Goal: Task Accomplishment & Management: Manage account settings

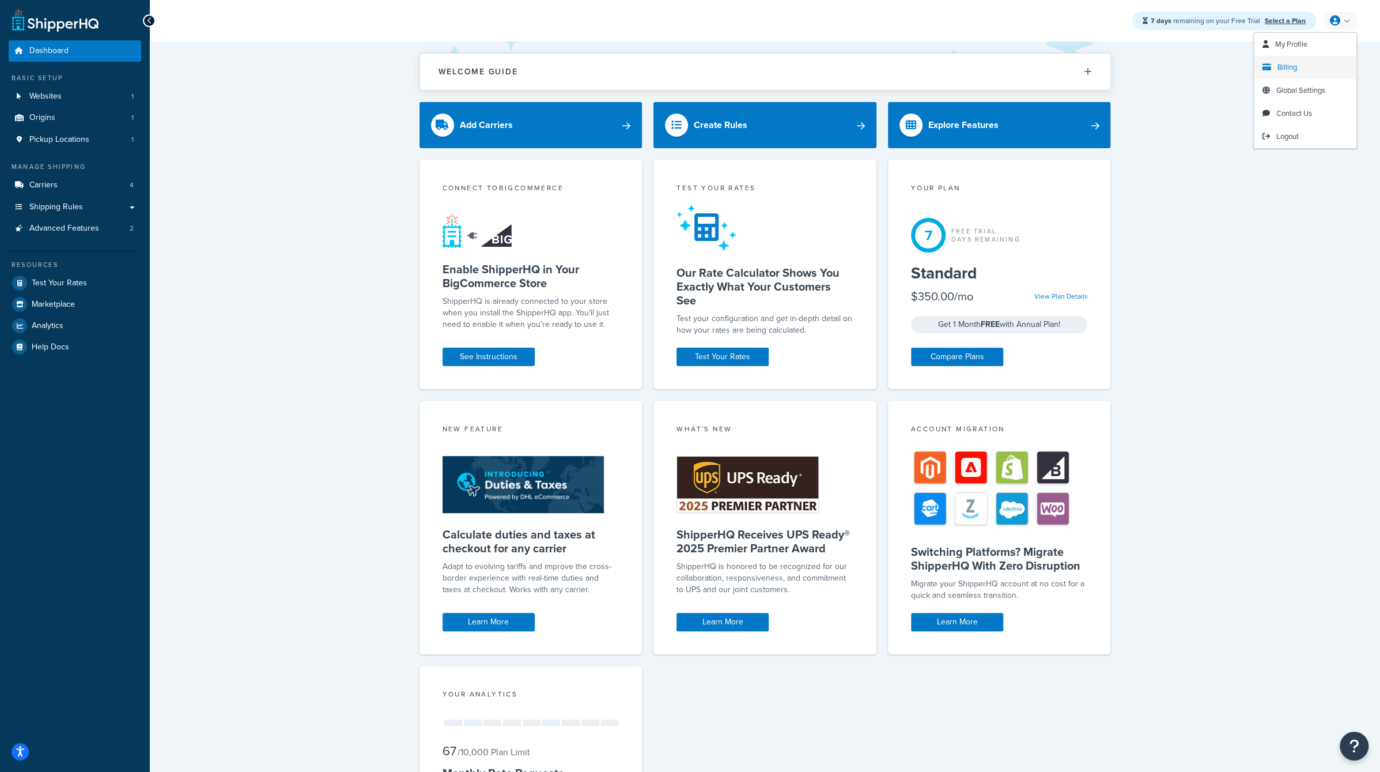
click at [1290, 73] on span "Billing" at bounding box center [1288, 67] width 20 height 11
click at [1297, 136] on span "Logout" at bounding box center [1288, 136] width 22 height 11
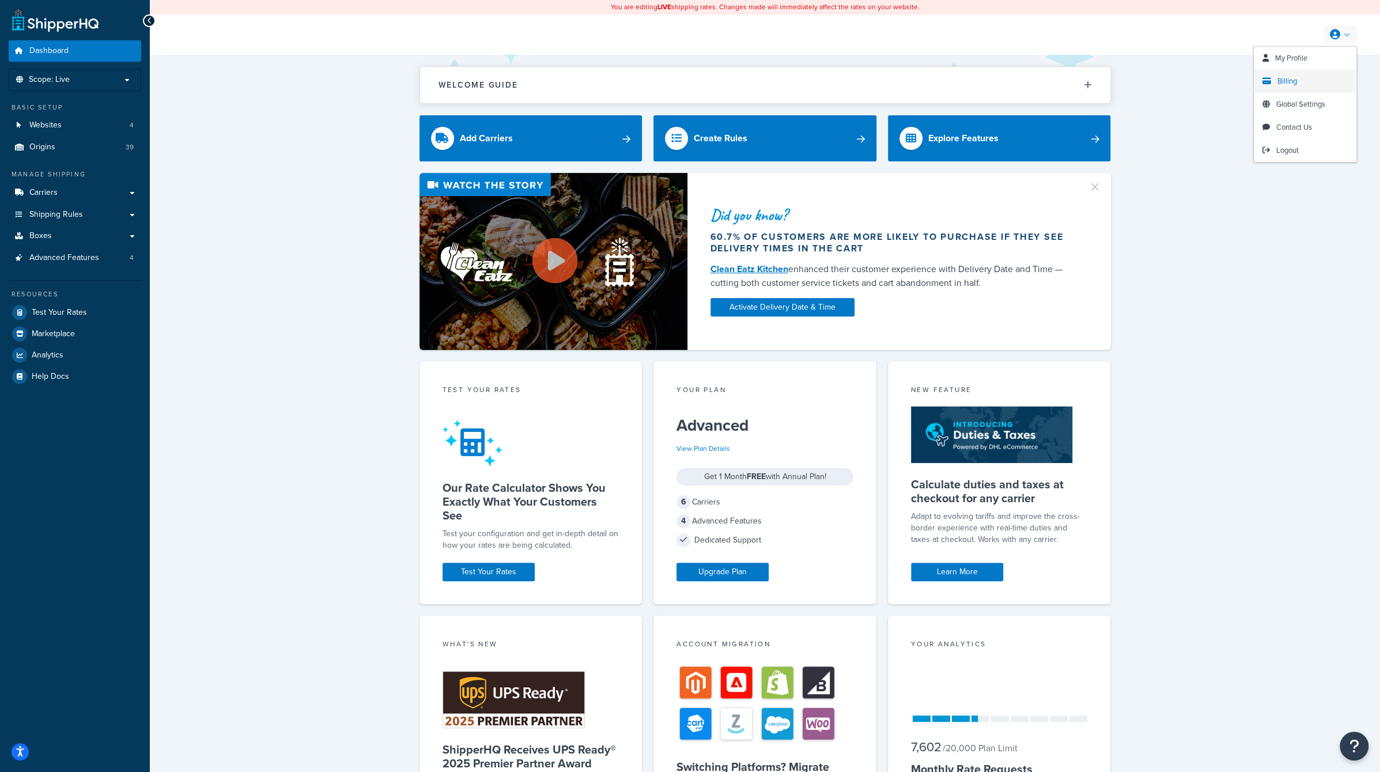
click at [1318, 84] on link "Billing" at bounding box center [1305, 81] width 103 height 23
